Goal: Check status: Check status

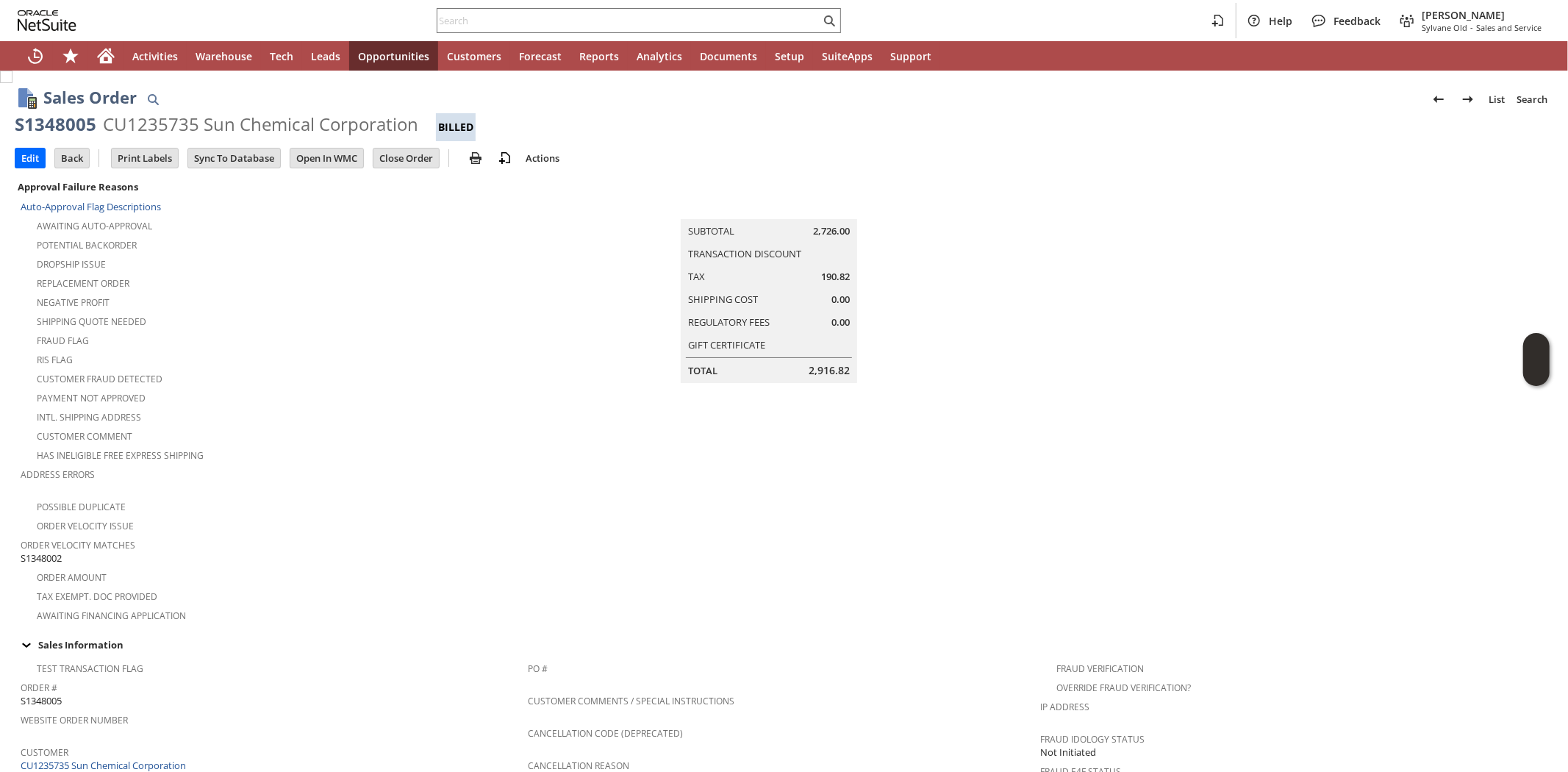
scroll to position [653, 0]
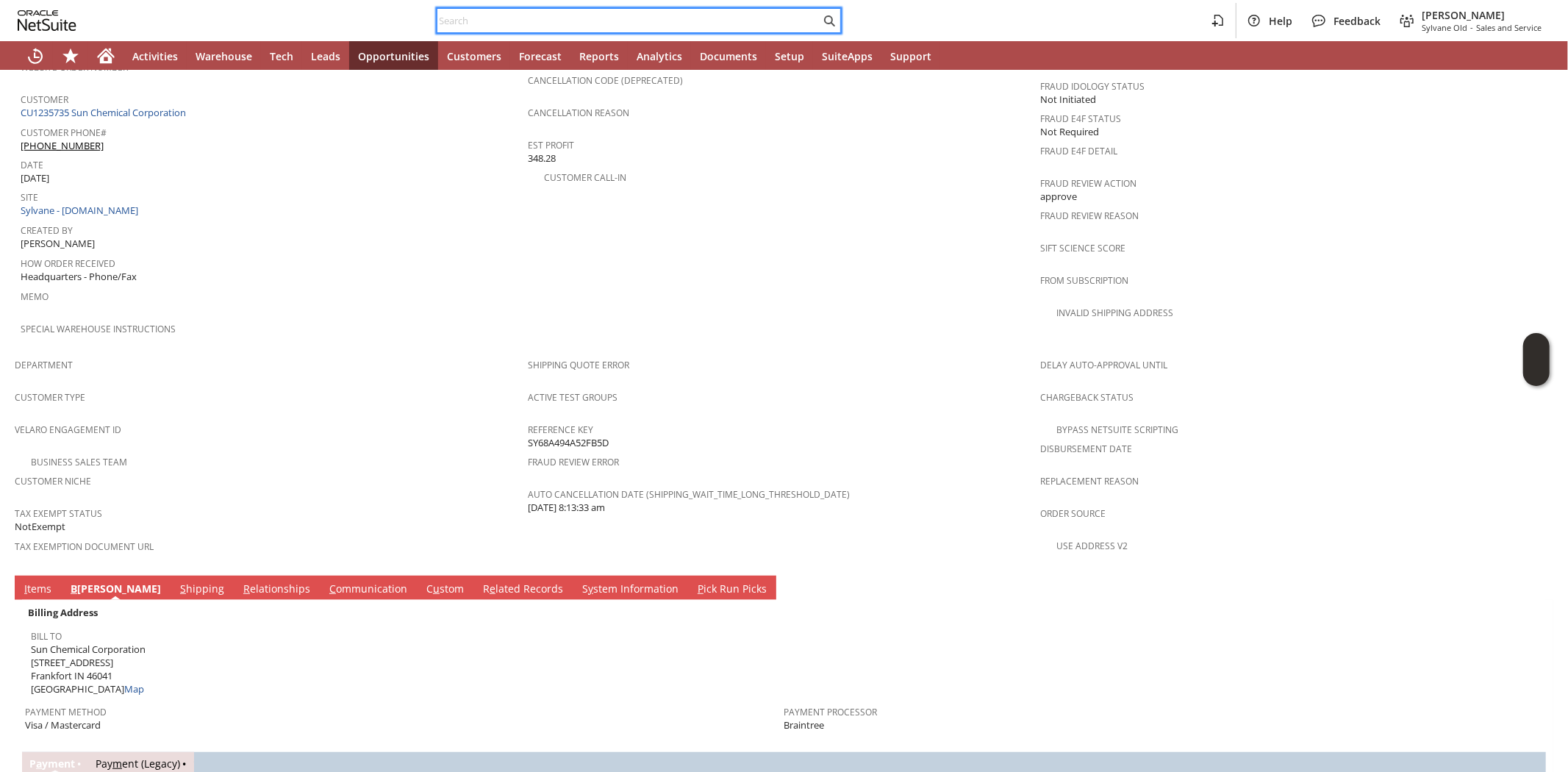
click at [513, 12] on input "text" at bounding box center [628, 20] width 383 height 18
paste input "6158303841"
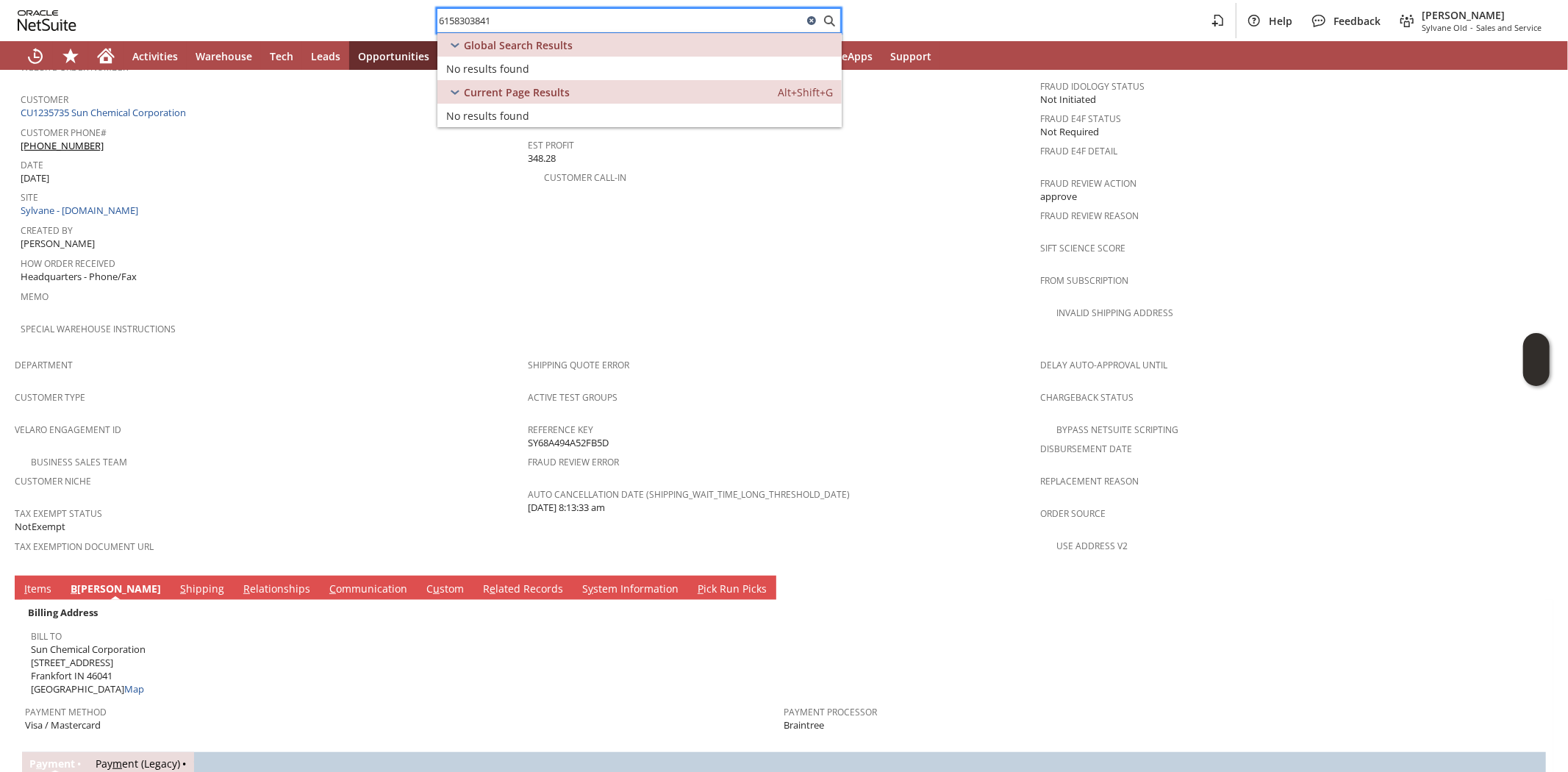
type input "6158303841"
drag, startPoint x: 814, startPoint y: 24, endPoint x: 623, endPoint y: 93, distance: 203.1
click at [814, 24] on icon at bounding box center [811, 20] width 9 height 9
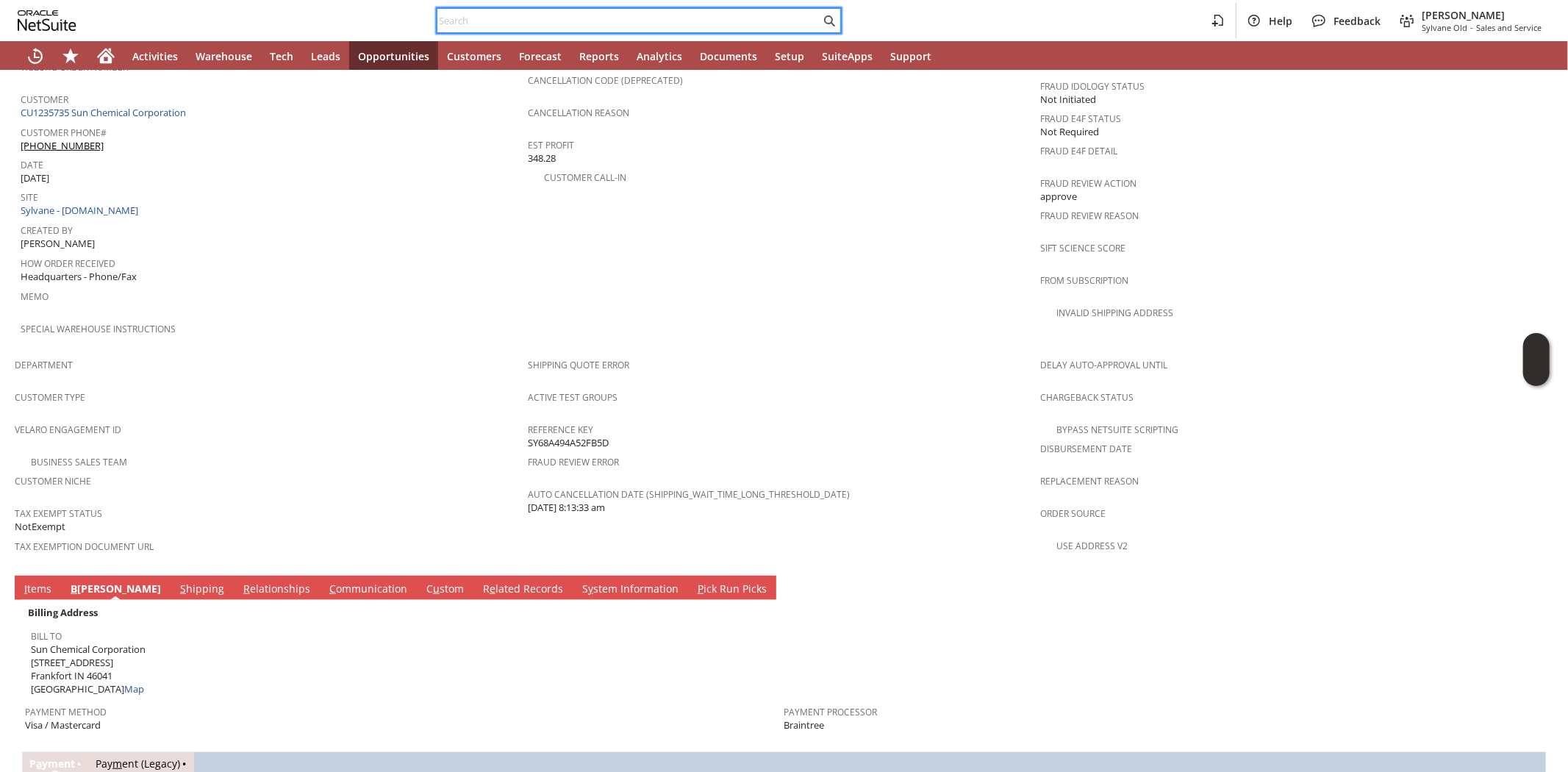
click at [559, 24] on input "text" at bounding box center [628, 20] width 383 height 18
paste input "4018626508"
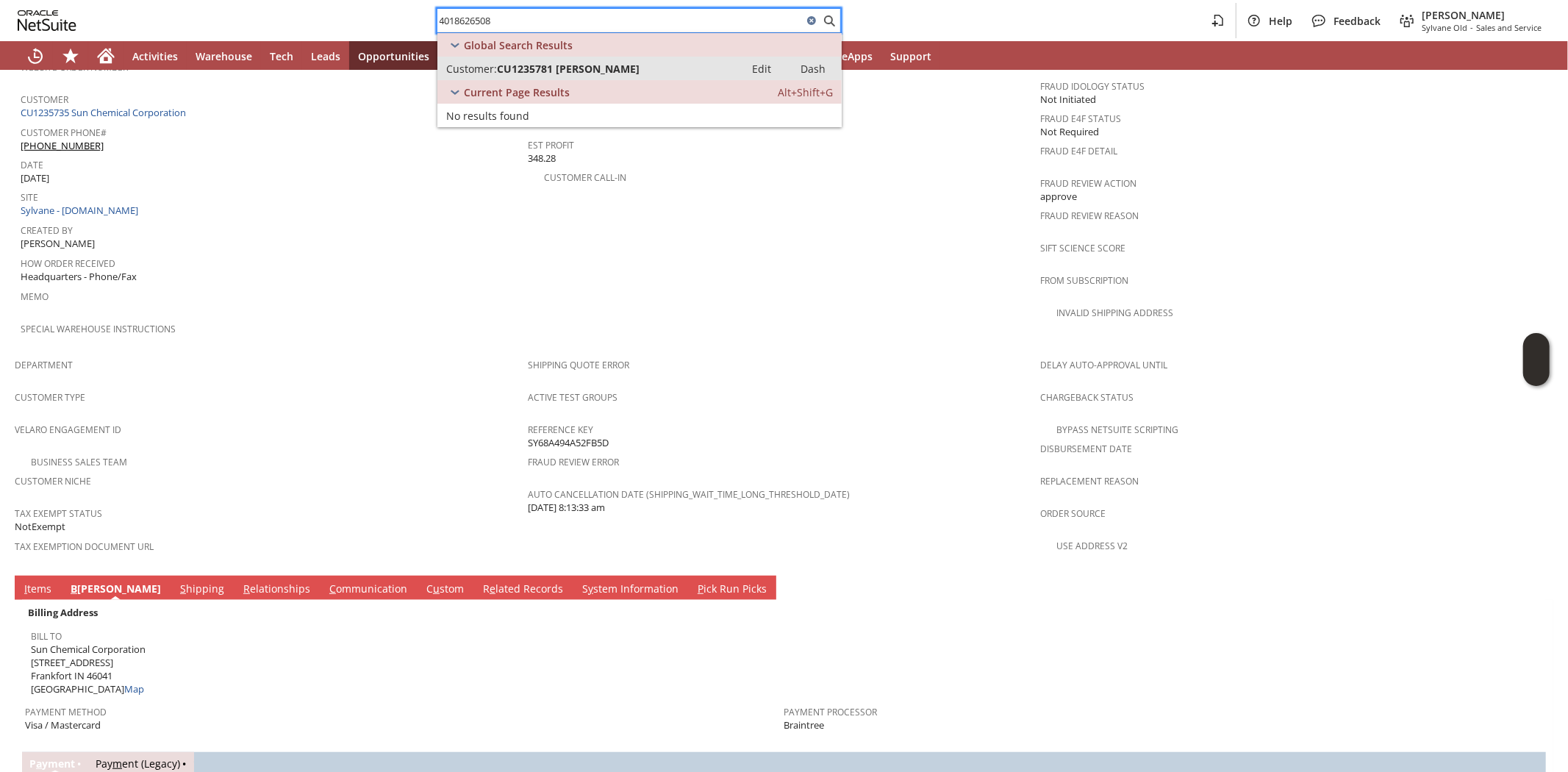
type input "4018626508"
click at [545, 64] on span "CU1235781 [PERSON_NAME]" at bounding box center [568, 69] width 142 height 14
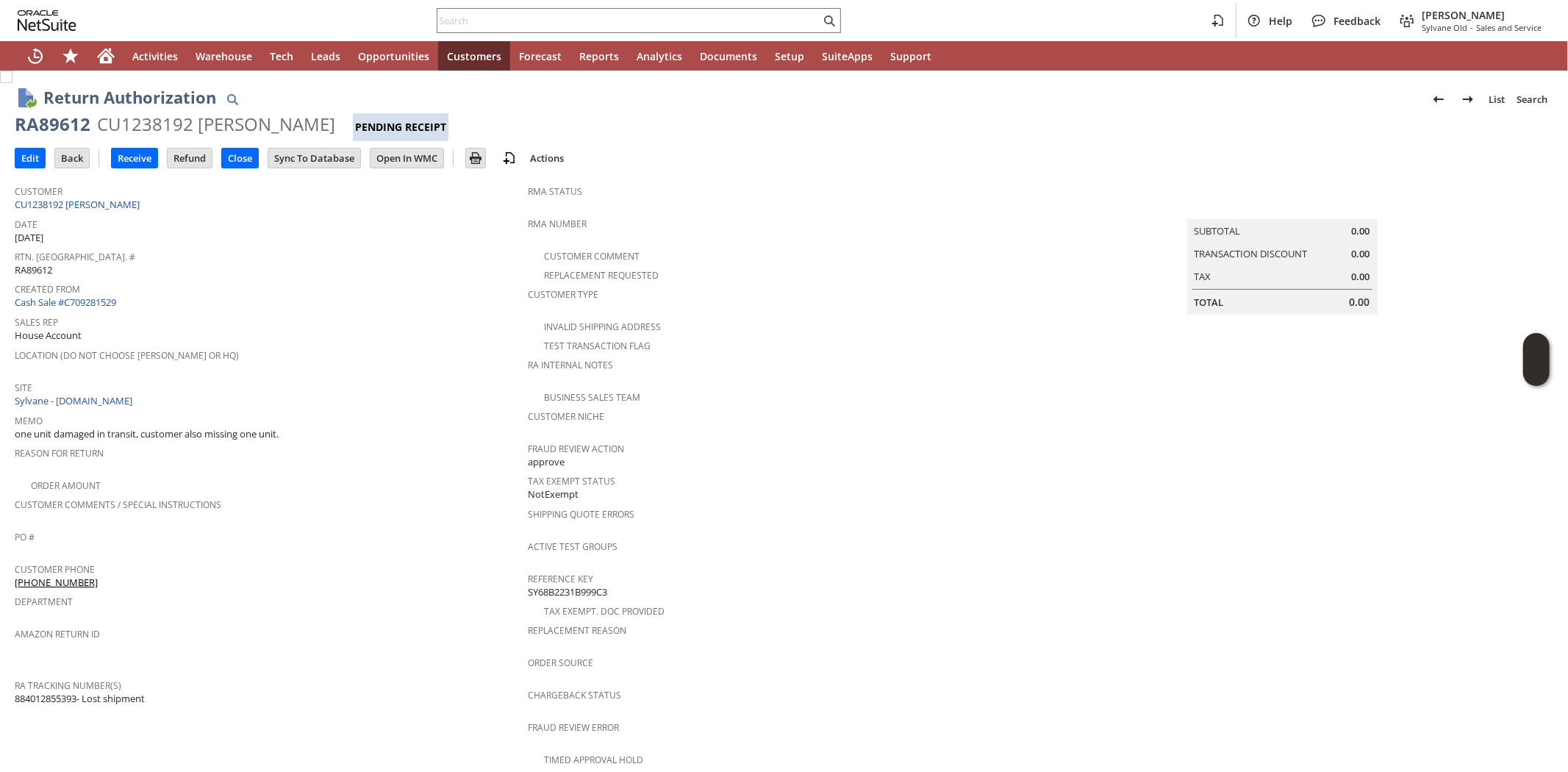
click at [276, 494] on span "Customer Comments / Special Instructions" at bounding box center [268, 502] width 506 height 17
click at [57, 692] on span "884012855393- Lost shipment" at bounding box center [80, 699] width 130 height 14
copy span "884012855393"
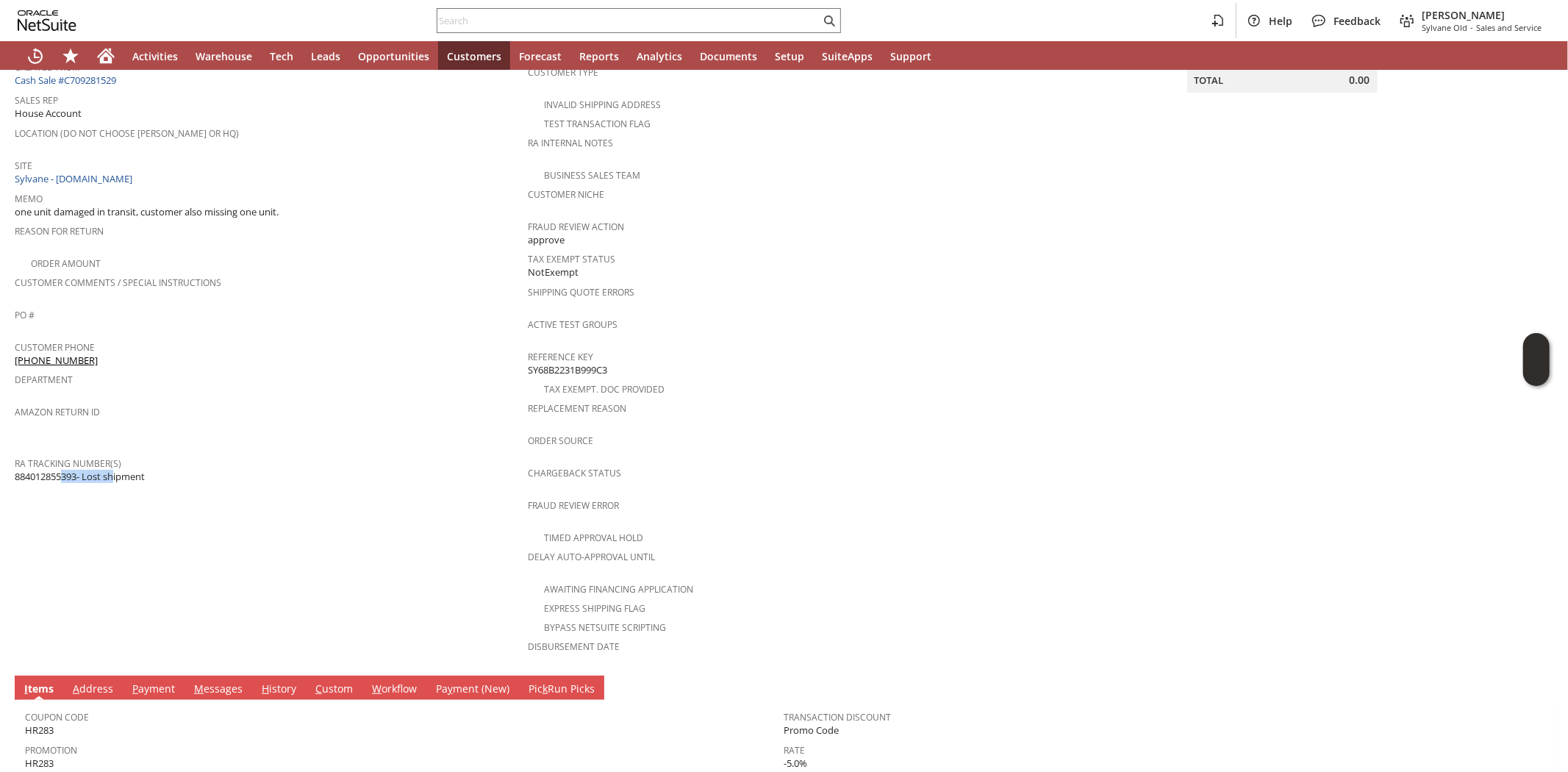
scroll to position [406, 0]
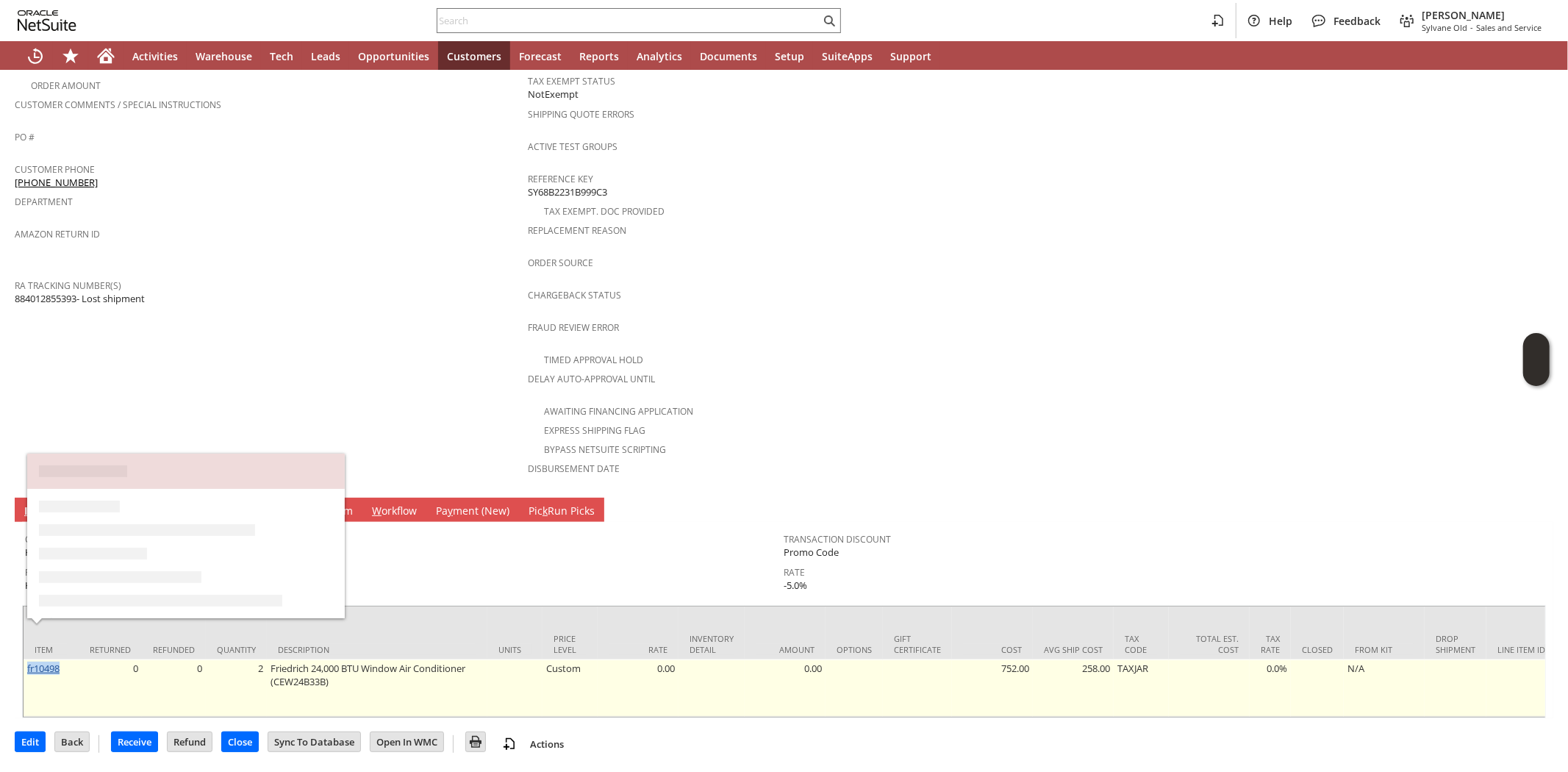
drag, startPoint x: 68, startPoint y: 633, endPoint x: 27, endPoint y: 636, distance: 41.1
click at [27, 660] on td "fr10498" at bounding box center [51, 688] width 55 height 58
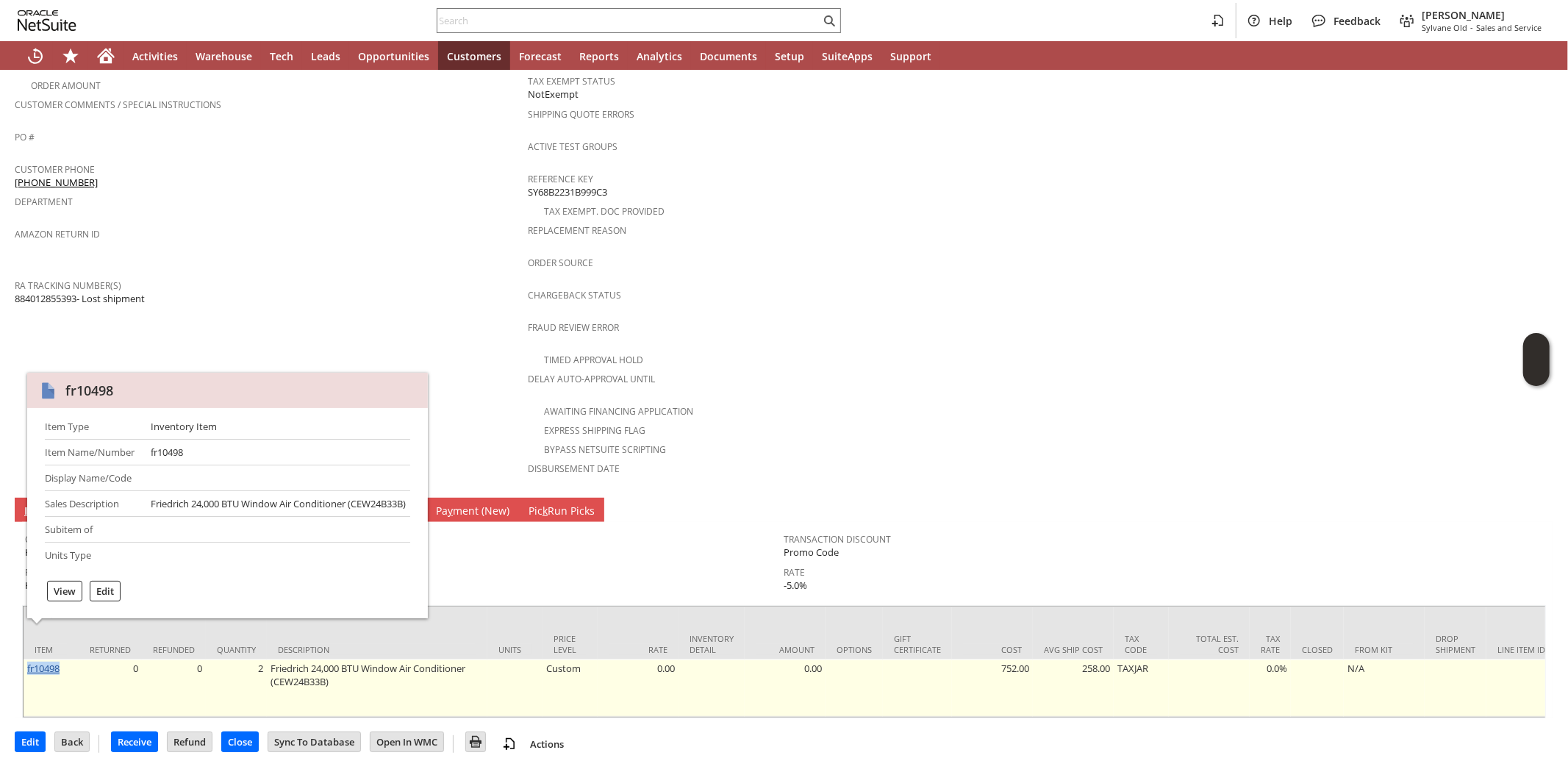
copy link "fr10498"
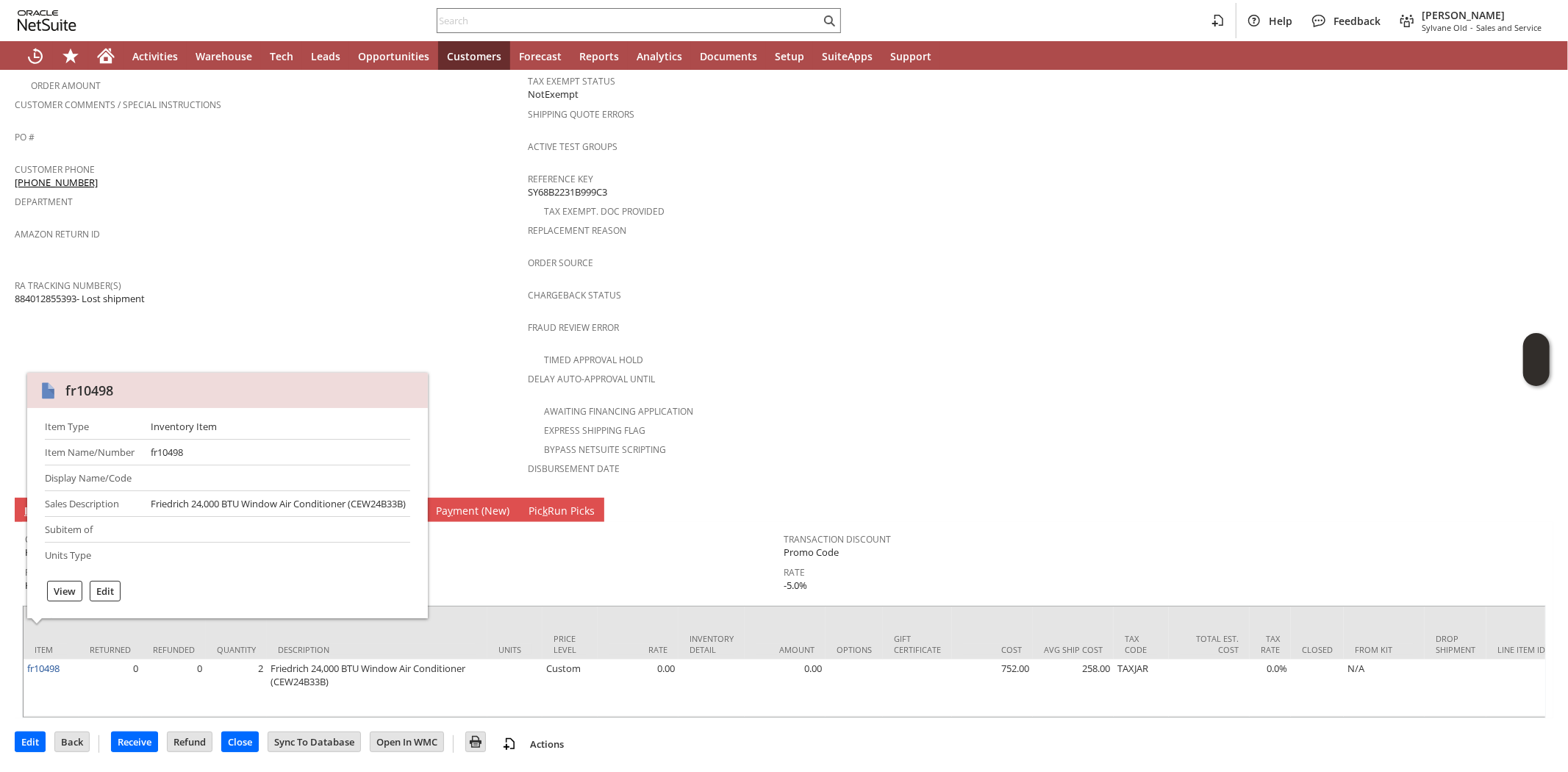
click at [313, 224] on div "Amazon Return ID" at bounding box center [268, 239] width 506 height 31
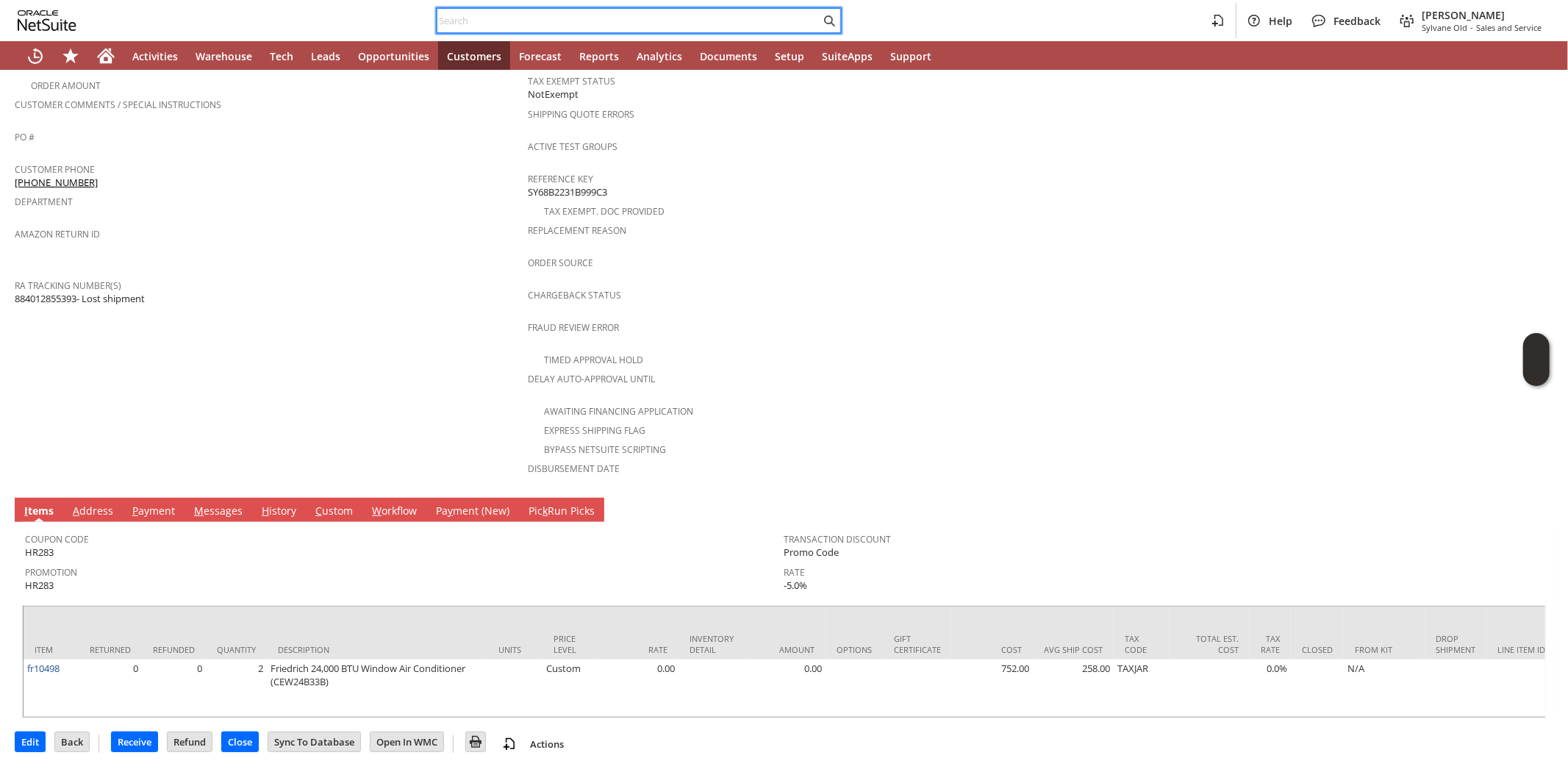
click at [493, 19] on input "text" at bounding box center [628, 20] width 383 height 18
paste input "6313660768"
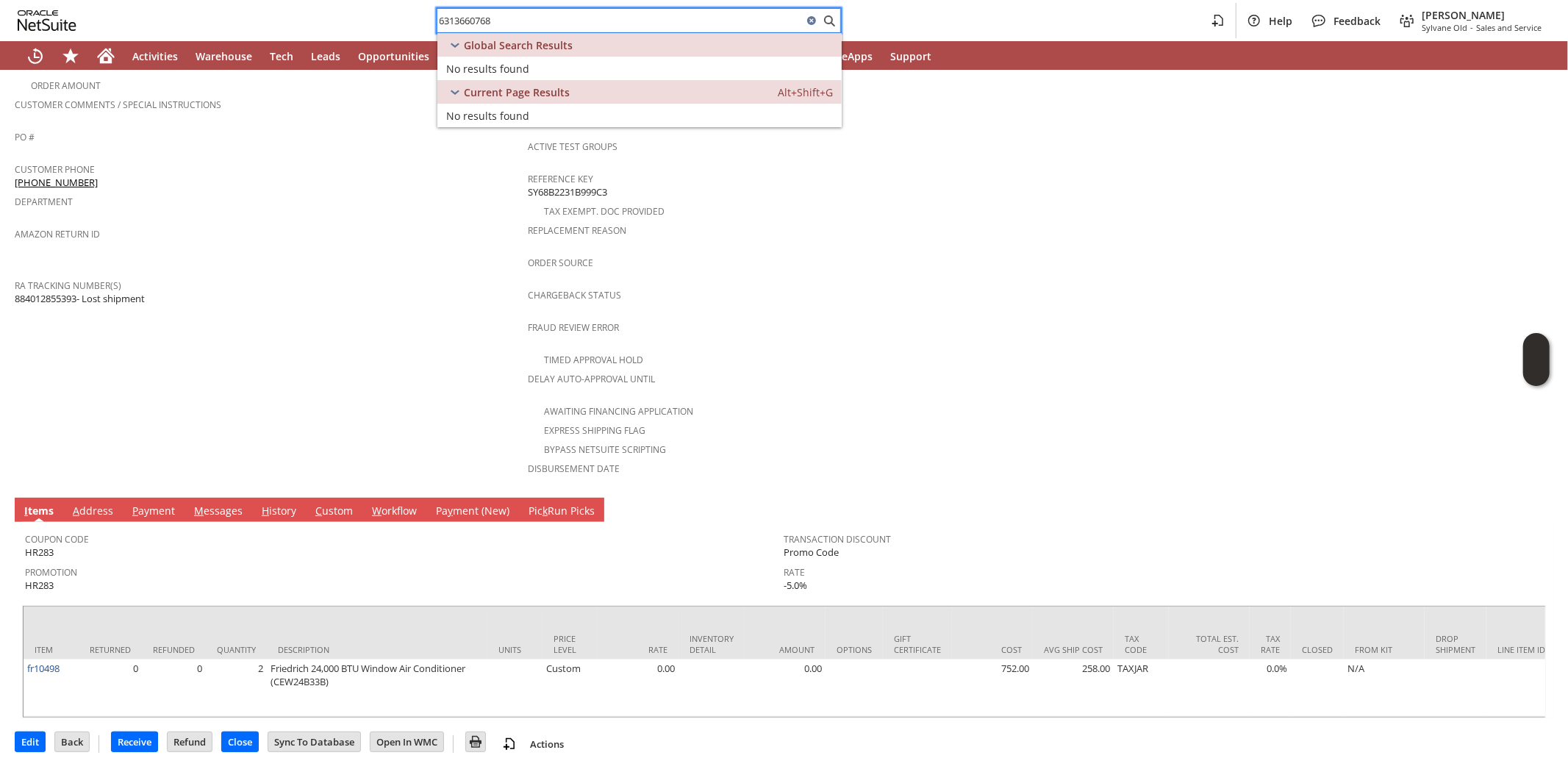
type input "6313660768"
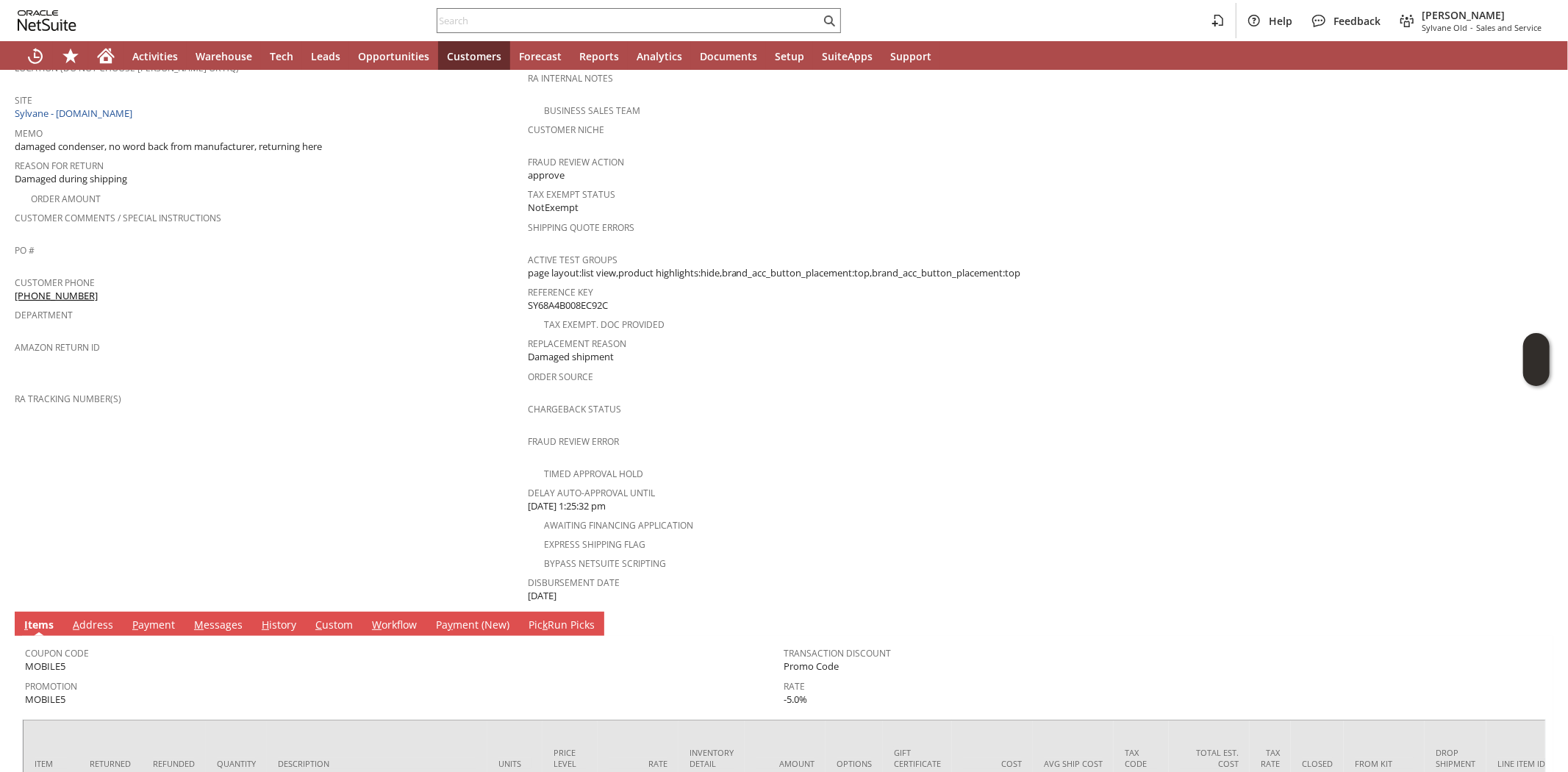
scroll to position [408, 0]
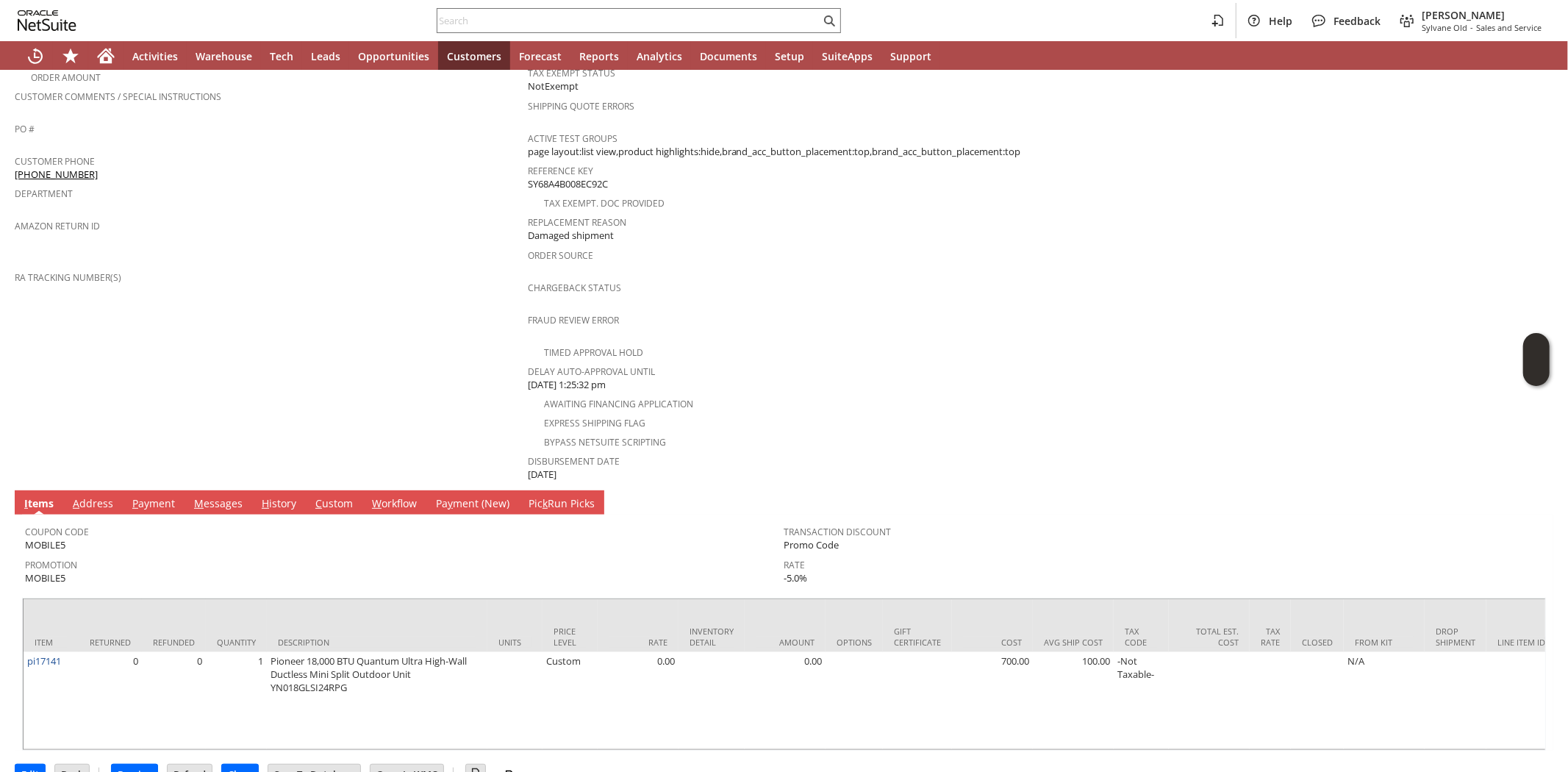
click at [251, 554] on span "Promotion" at bounding box center [401, 562] width 752 height 17
click at [214, 554] on span "Promotion" at bounding box center [401, 562] width 752 height 17
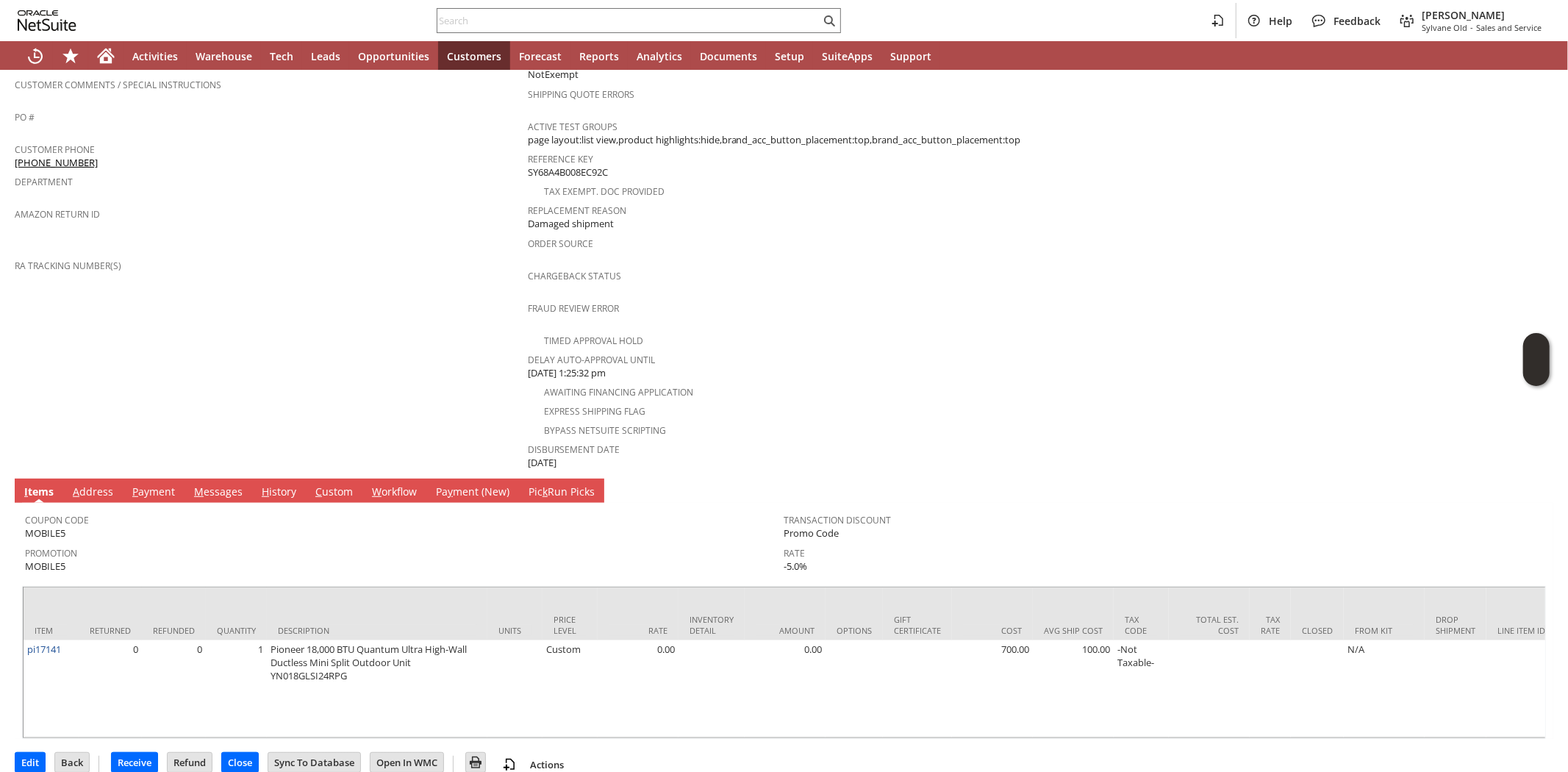
click at [215, 543] on span "Promotion" at bounding box center [401, 551] width 752 height 17
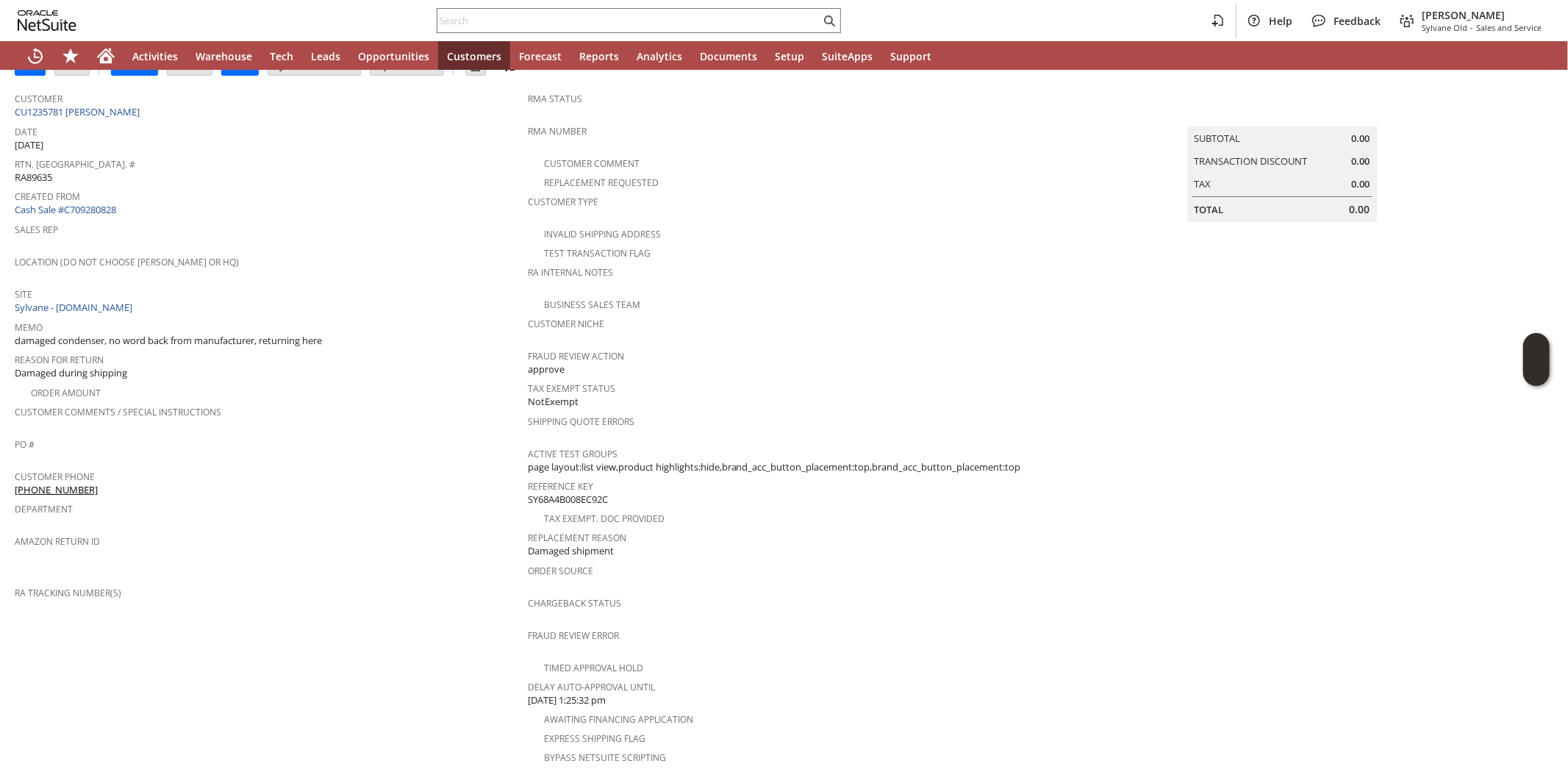
scroll to position [0, 0]
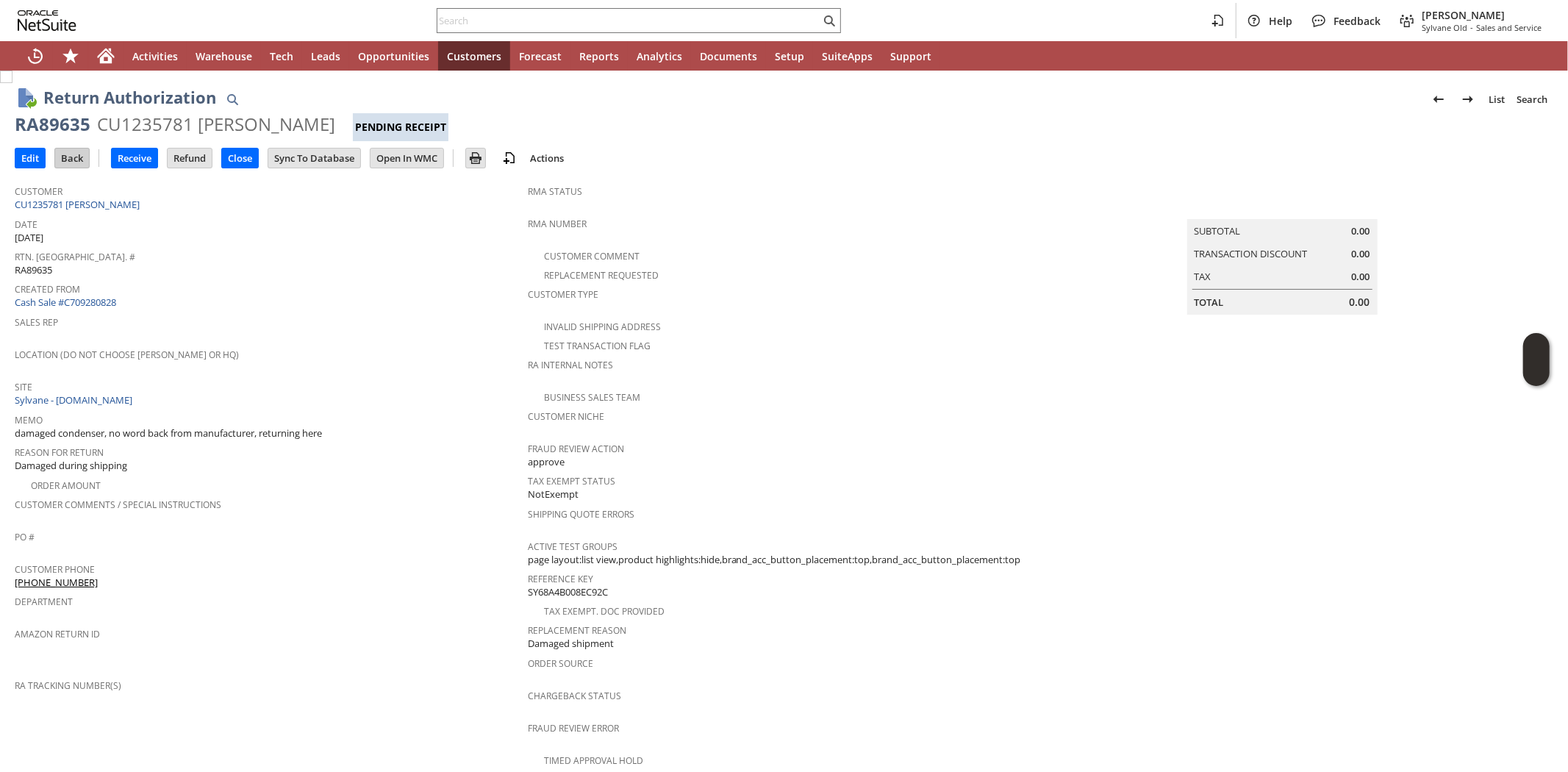
click at [69, 162] on input "Back" at bounding box center [72, 158] width 34 height 19
click at [340, 559] on span "Customer Phone" at bounding box center [268, 567] width 506 height 17
click at [57, 127] on div "RA89635" at bounding box center [53, 124] width 76 height 24
copy div "RA89635"
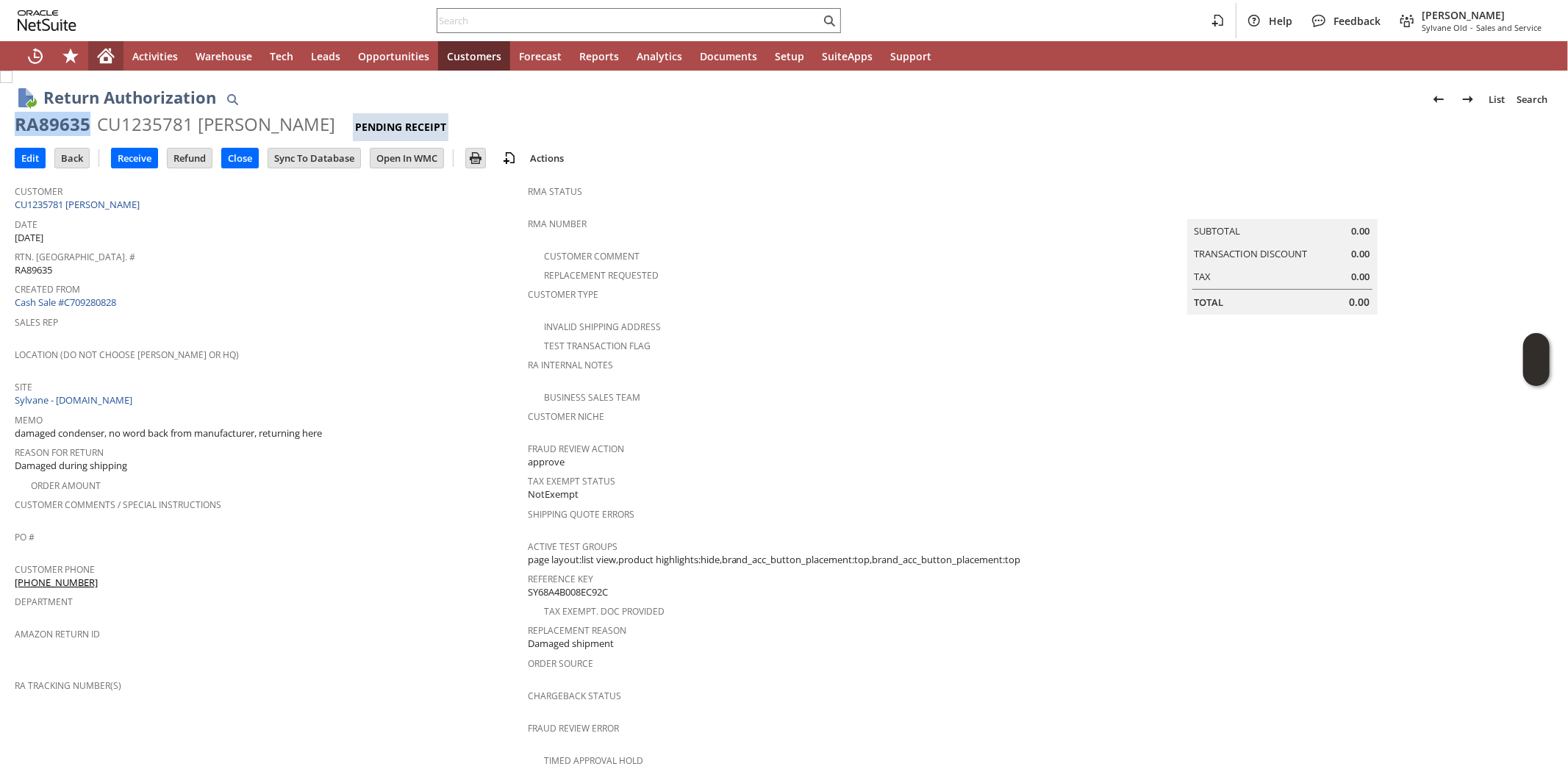
click at [97, 63] on icon "Home" at bounding box center [106, 56] width 18 height 18
